Goal: Information Seeking & Learning: Learn about a topic

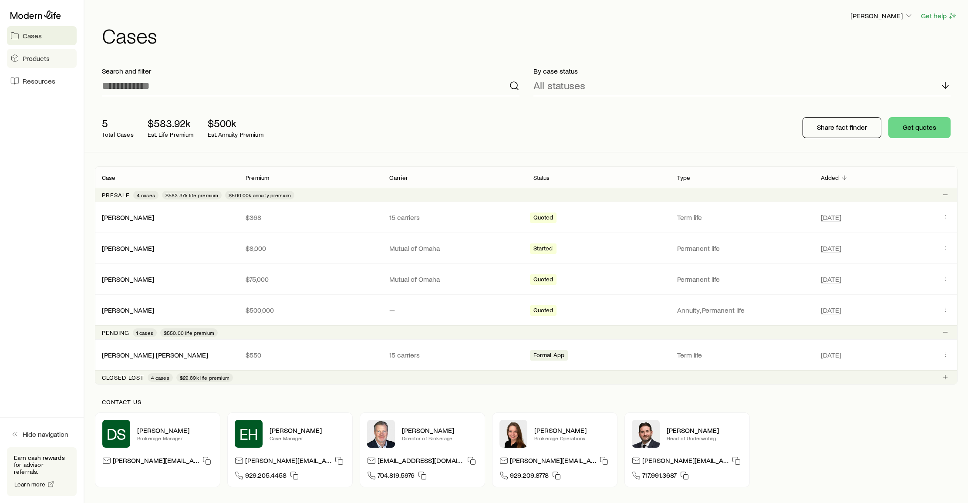
click at [25, 57] on span "Products" at bounding box center [36, 58] width 27 height 9
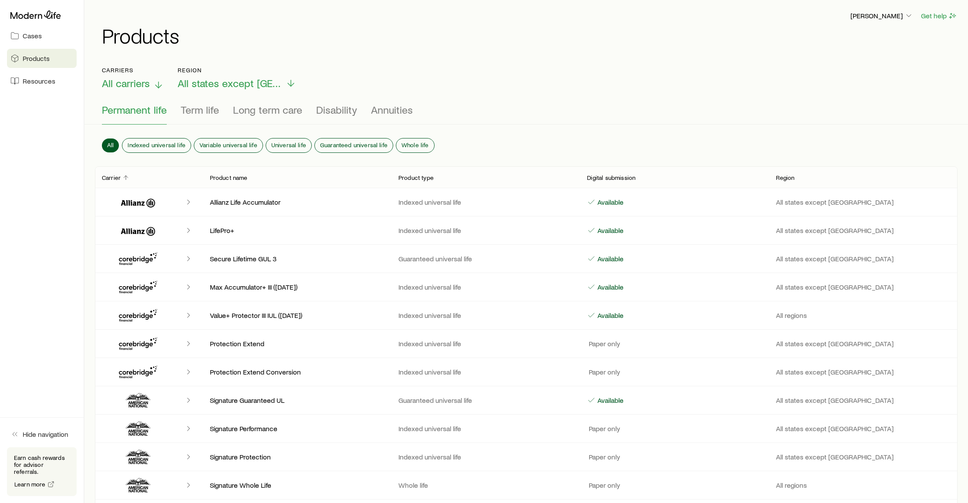
click at [144, 85] on span "All carriers" at bounding box center [126, 83] width 48 height 12
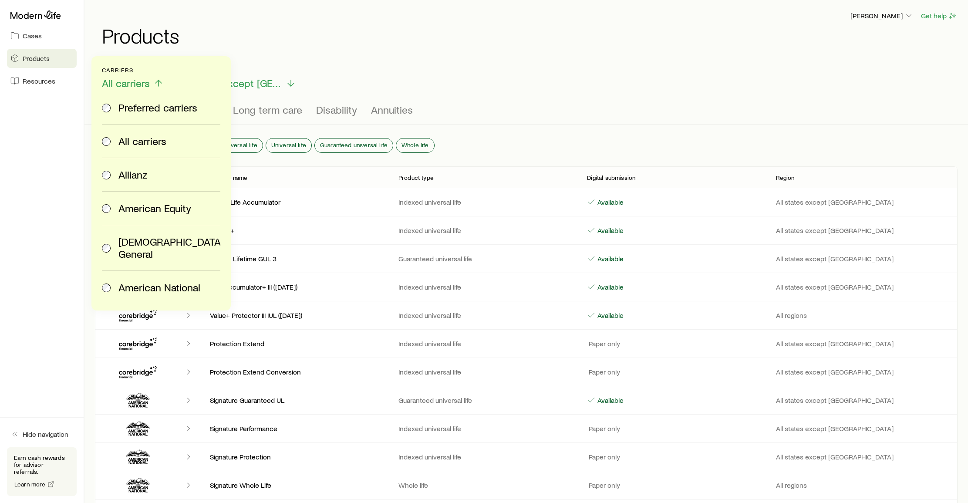
click at [144, 84] on span "All carriers" at bounding box center [126, 83] width 48 height 12
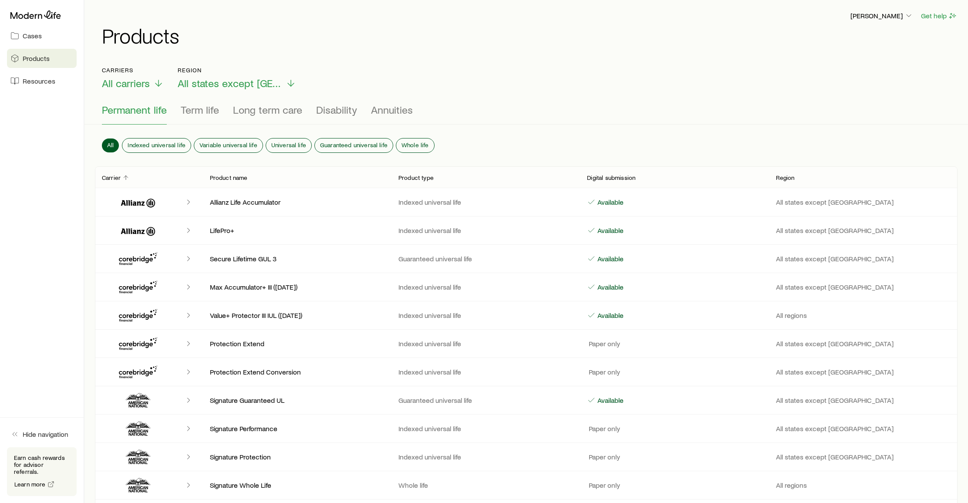
click at [906, 16] on icon "button" at bounding box center [908, 15] width 9 height 9
click at [870, 61] on span "Commission schedule" at bounding box center [861, 58] width 67 height 9
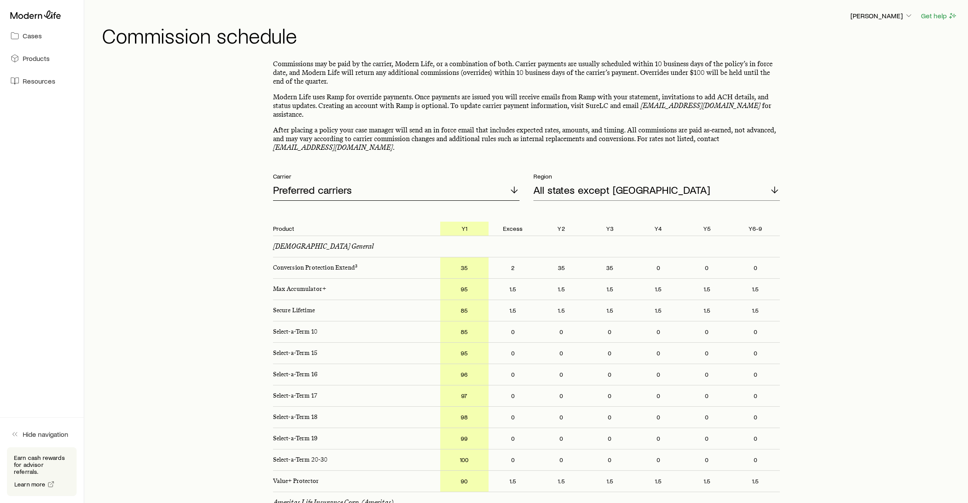
click at [502, 183] on div "Preferred carriers" at bounding box center [396, 190] width 246 height 21
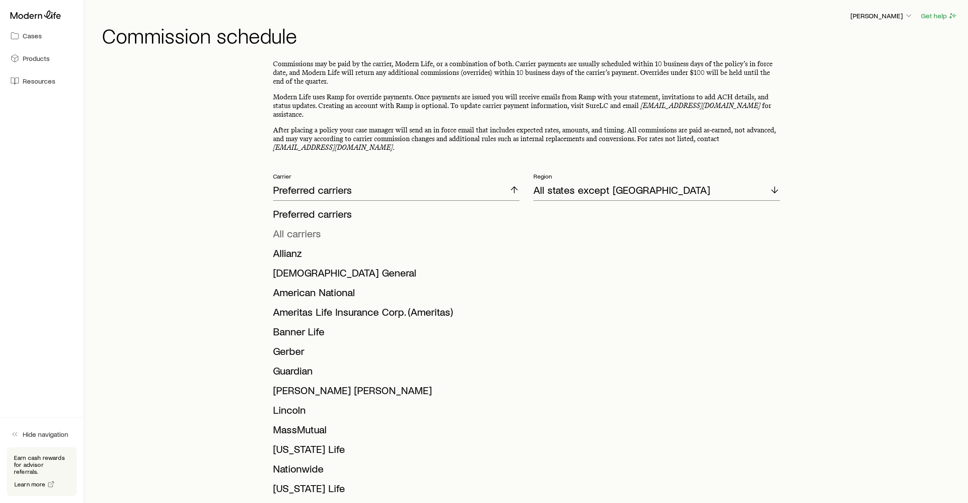
click at [416, 227] on li "All carriers" at bounding box center [393, 234] width 241 height 20
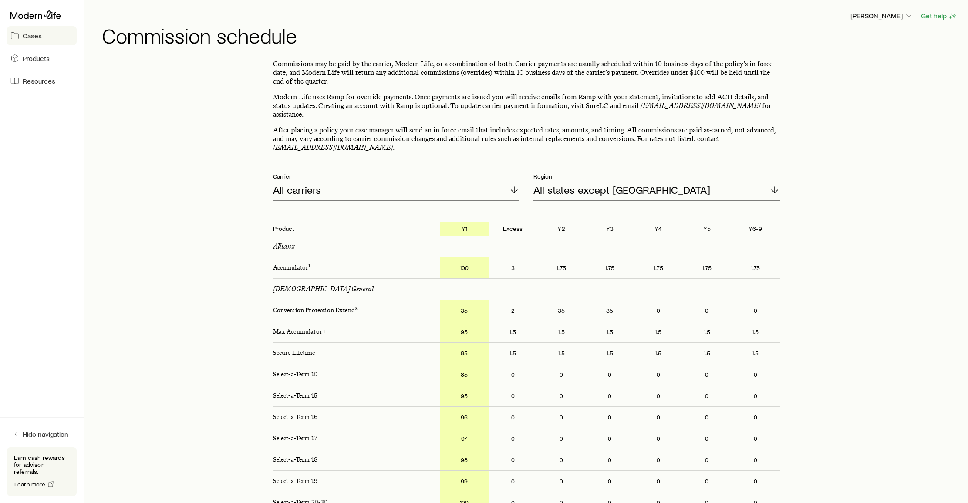
click at [41, 36] on link "Cases" at bounding box center [42, 35] width 70 height 19
